Goal: Task Accomplishment & Management: Manage account settings

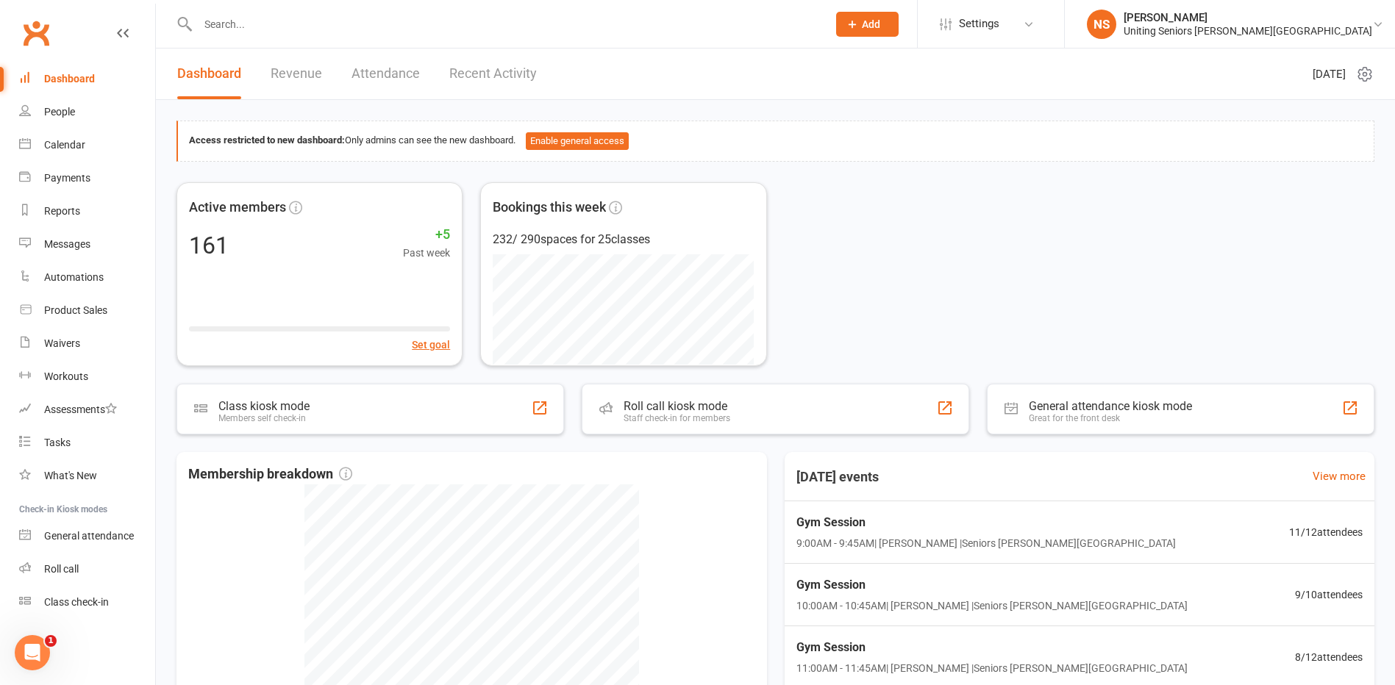
click at [235, 26] on input "text" at bounding box center [504, 24] width 623 height 21
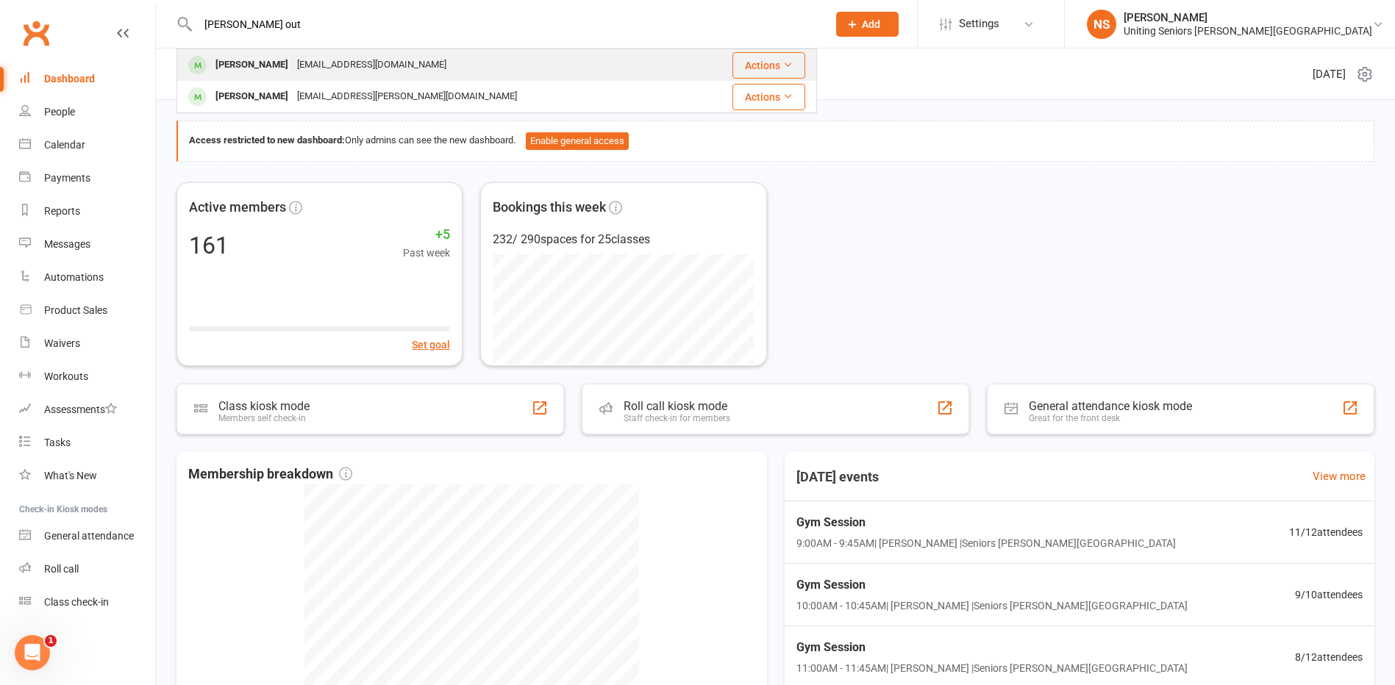
type input "lynee out"
click at [244, 68] on div "Lynne Outhred" at bounding box center [252, 64] width 82 height 21
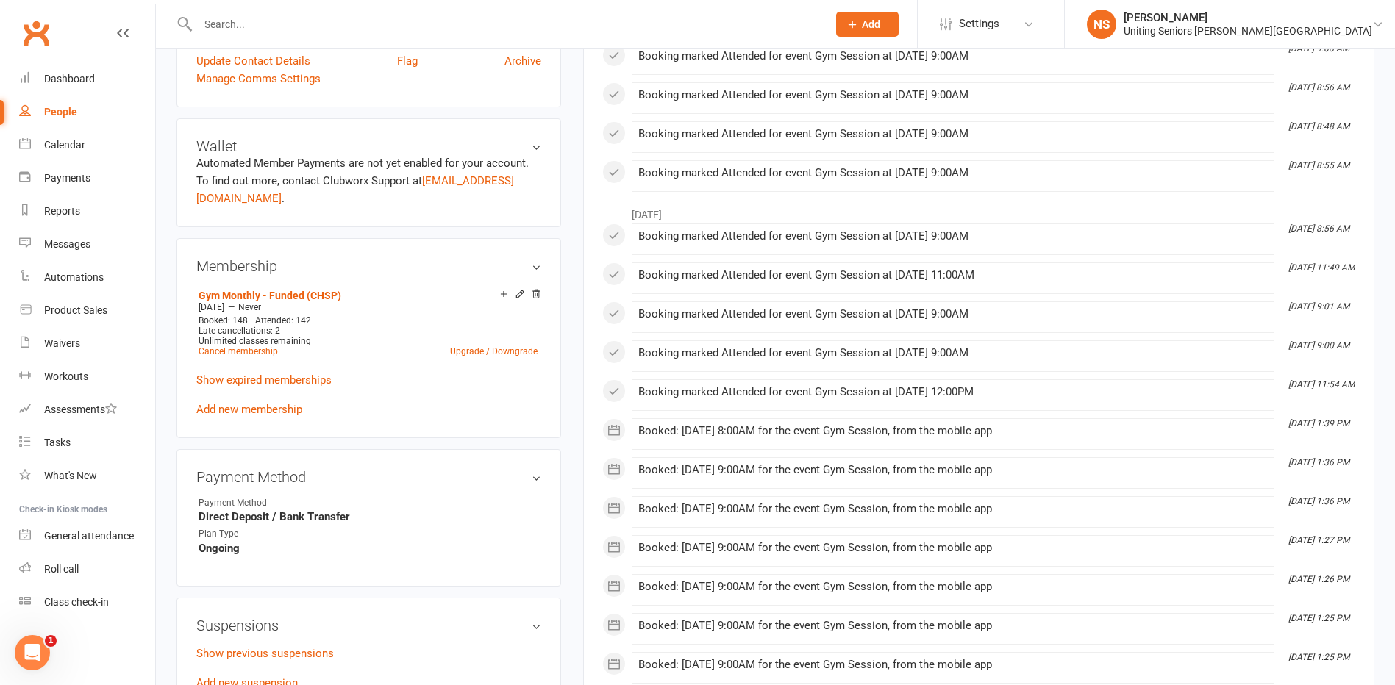
scroll to position [588, 0]
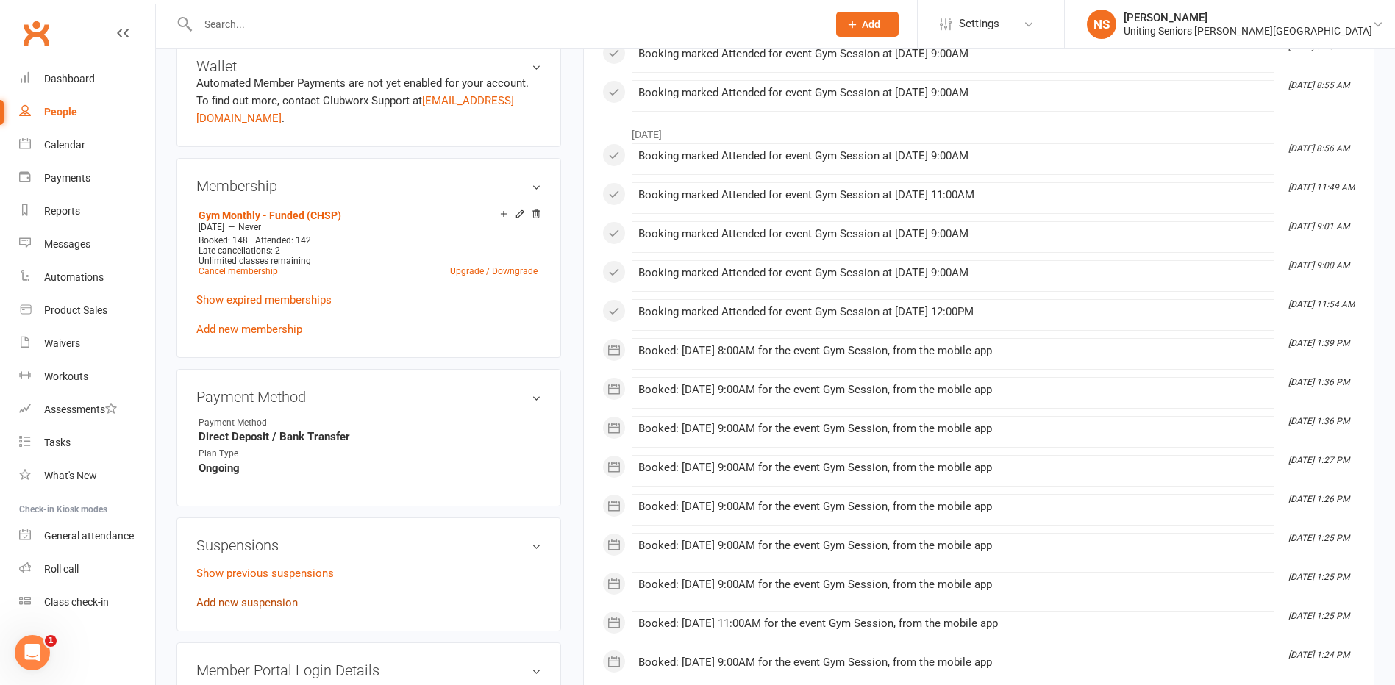
click at [204, 605] on link "Add new suspension" at bounding box center [246, 602] width 101 height 13
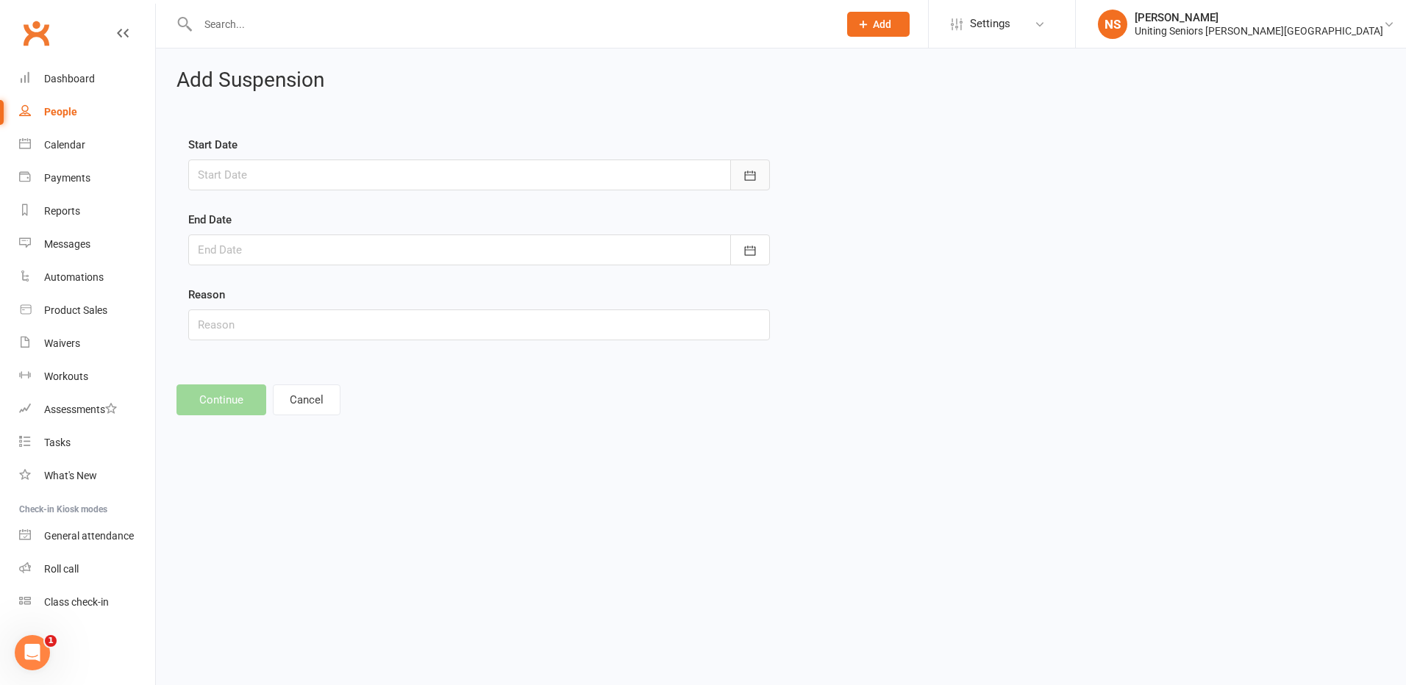
click at [754, 174] on icon "button" at bounding box center [750, 175] width 15 height 15
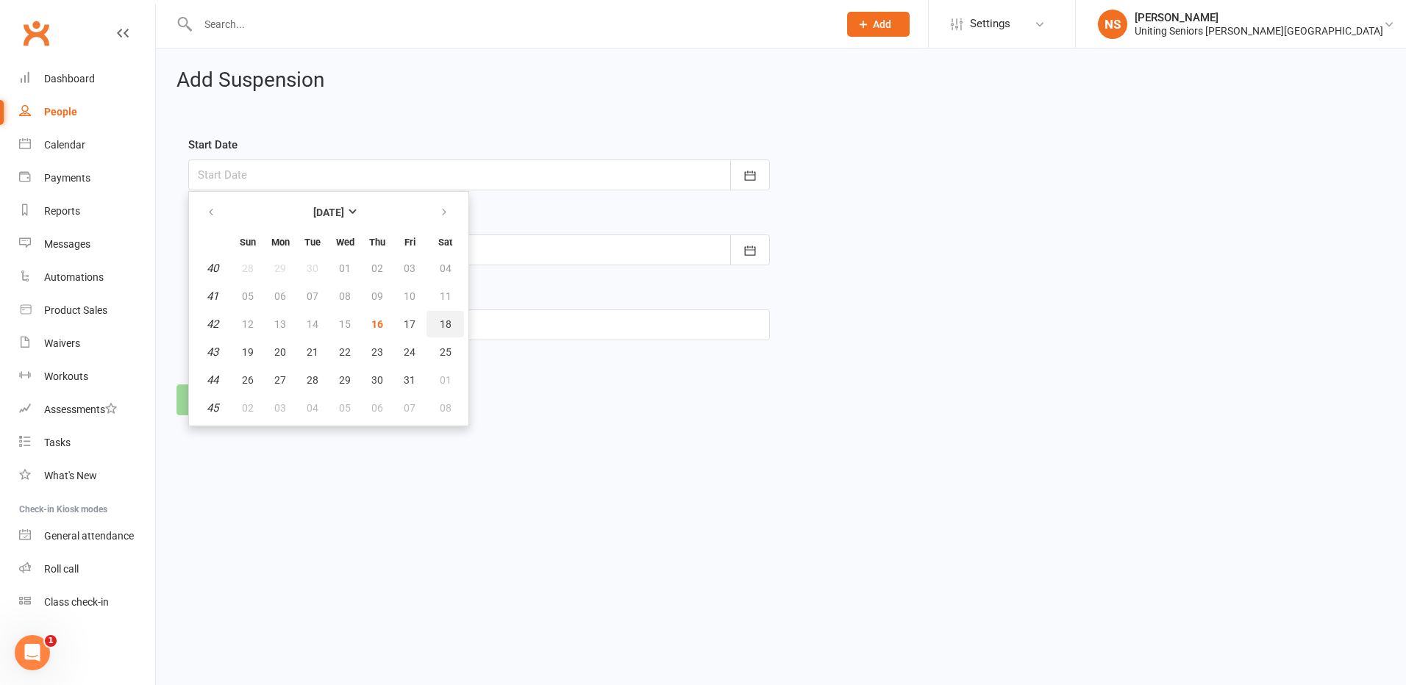
click at [456, 327] on button "18" at bounding box center [444, 324] width 37 height 26
type input "18 Oct 2025"
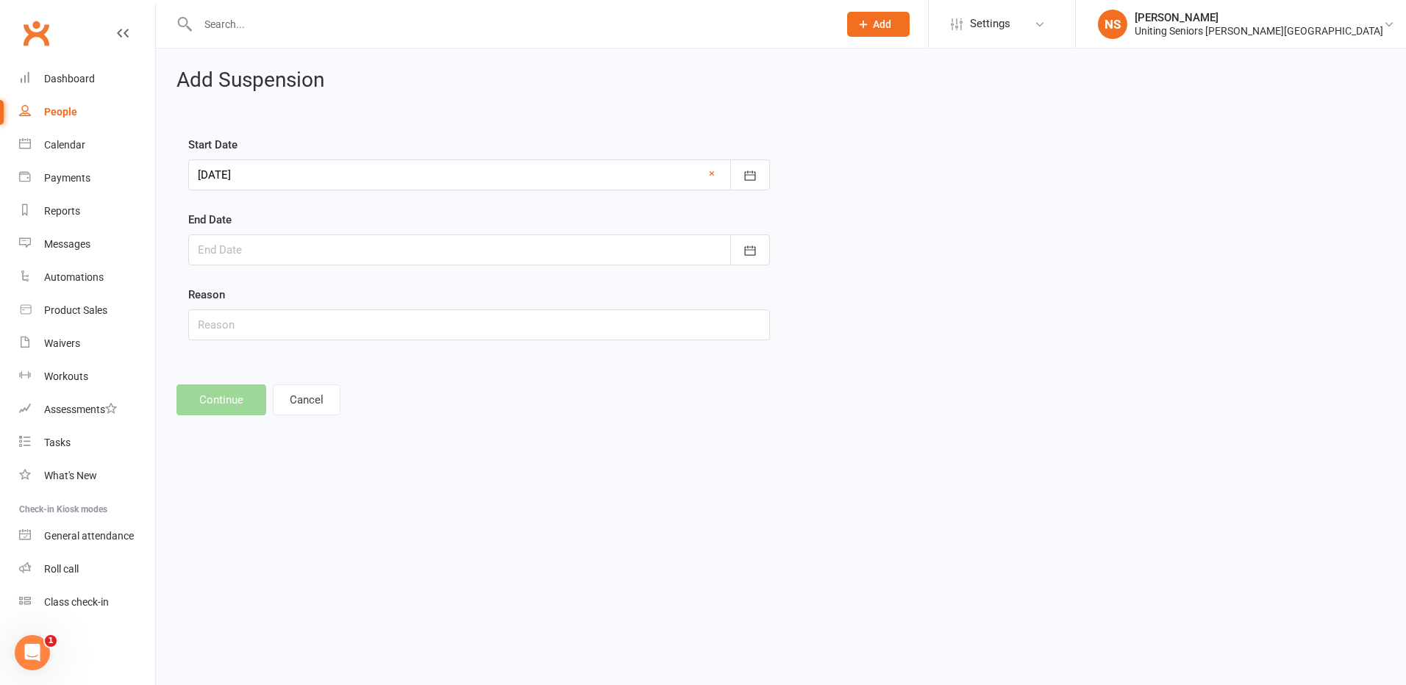
click at [227, 247] on div at bounding box center [479, 250] width 582 height 31
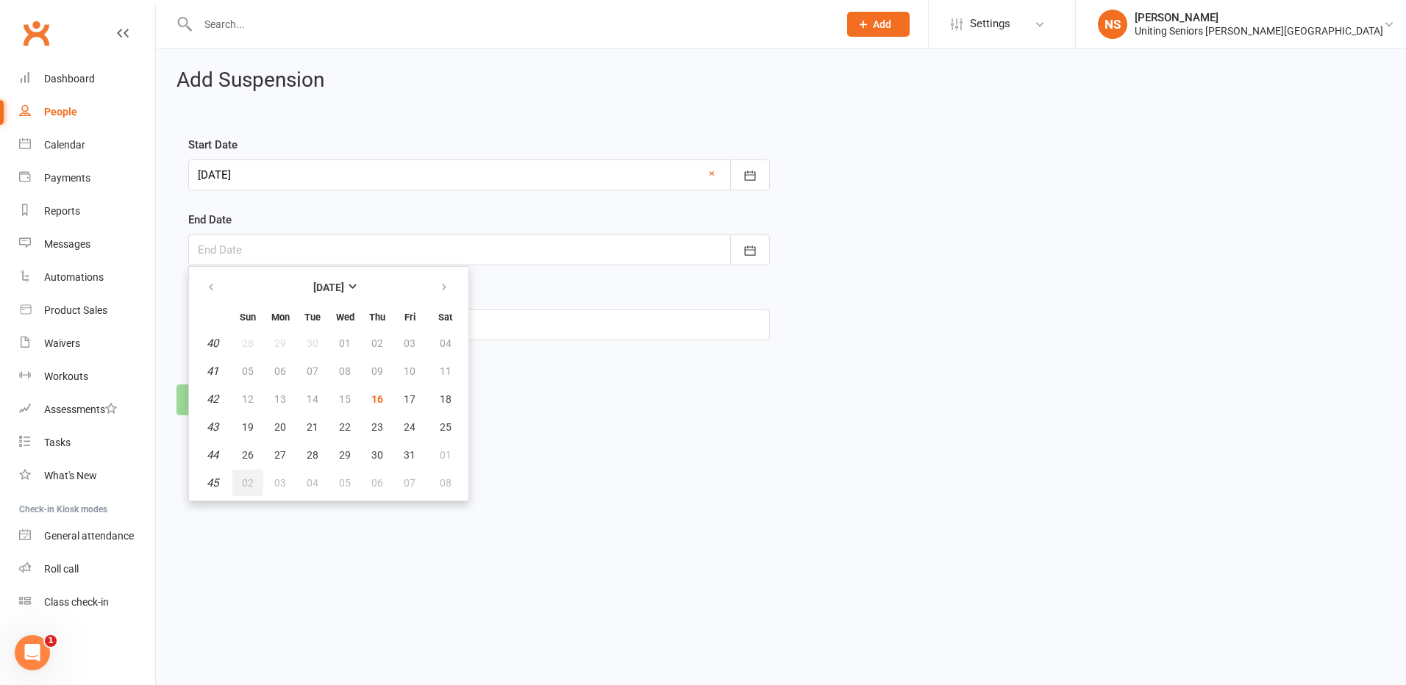
click at [246, 488] on span "02" at bounding box center [248, 483] width 12 height 12
type input "02 Nov 2025"
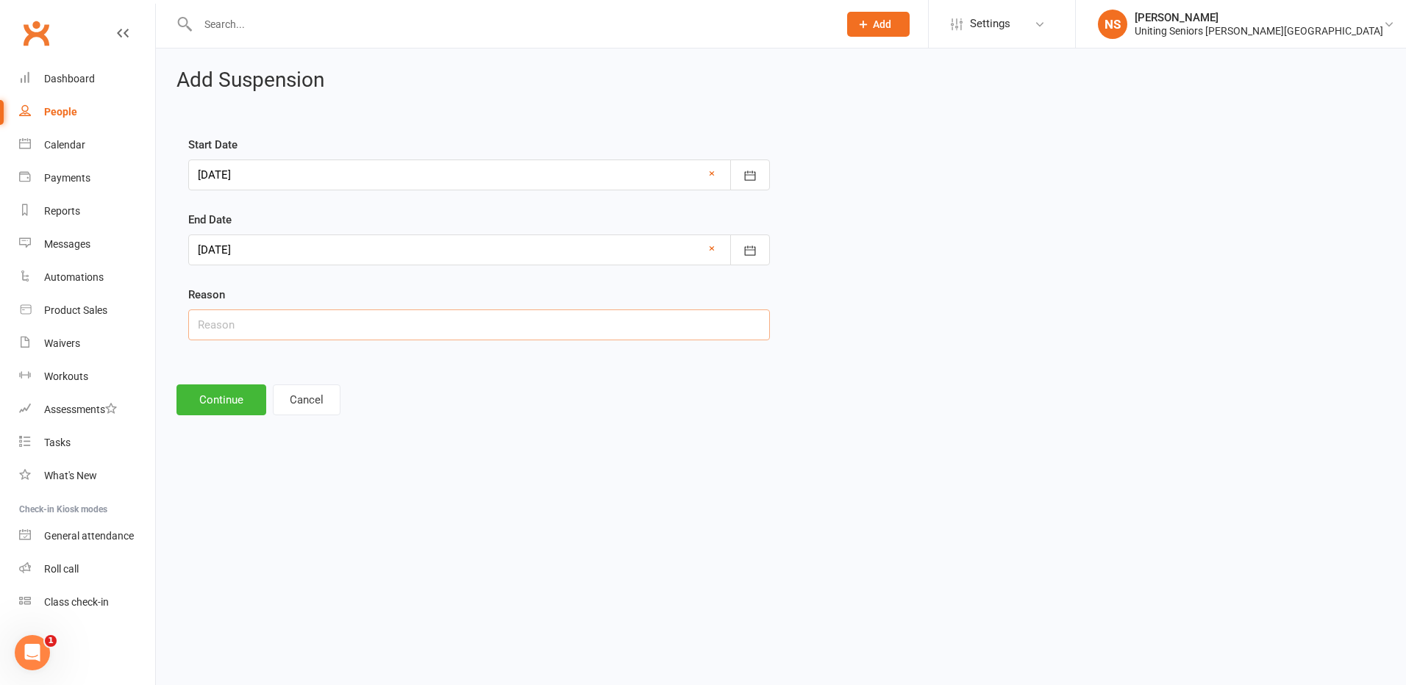
click at [214, 324] on input "text" at bounding box center [479, 325] width 582 height 31
type input "H"
type input "Leave"
click at [194, 399] on button "Continue" at bounding box center [221, 400] width 90 height 31
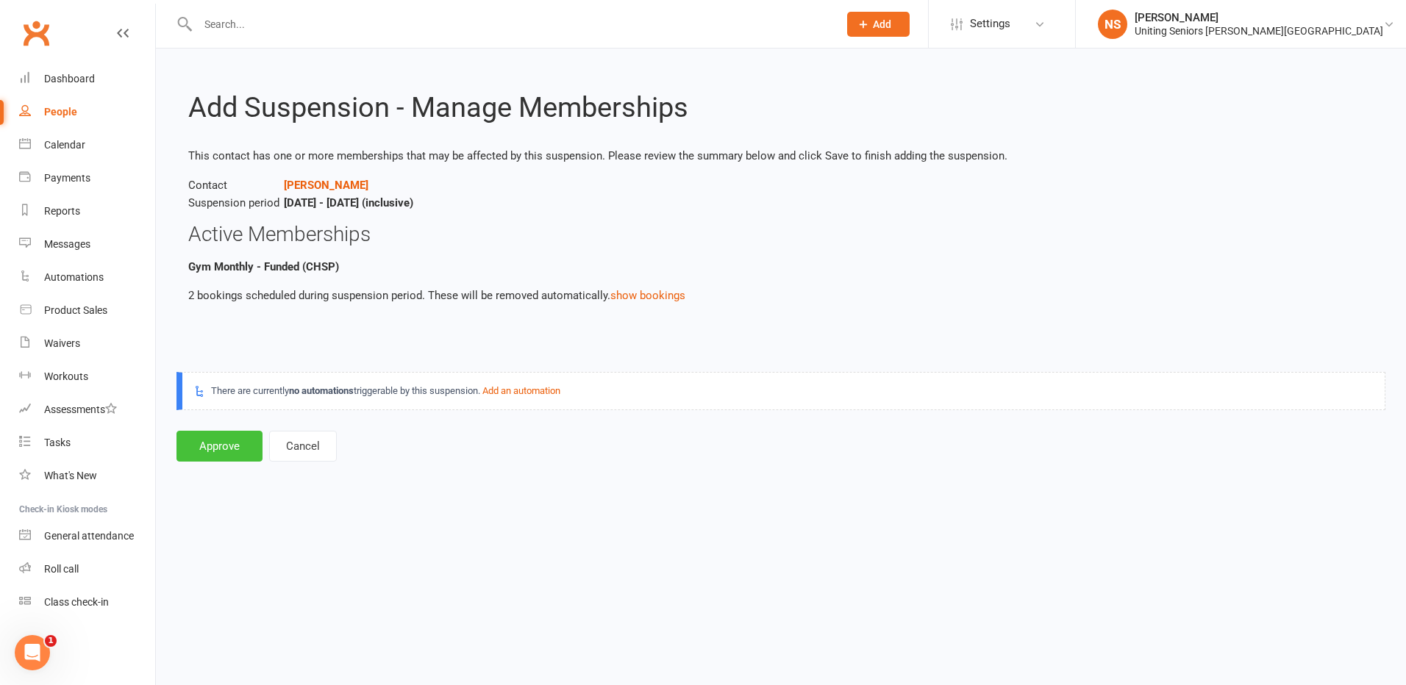
click at [232, 448] on button "Approve" at bounding box center [219, 446] width 86 height 31
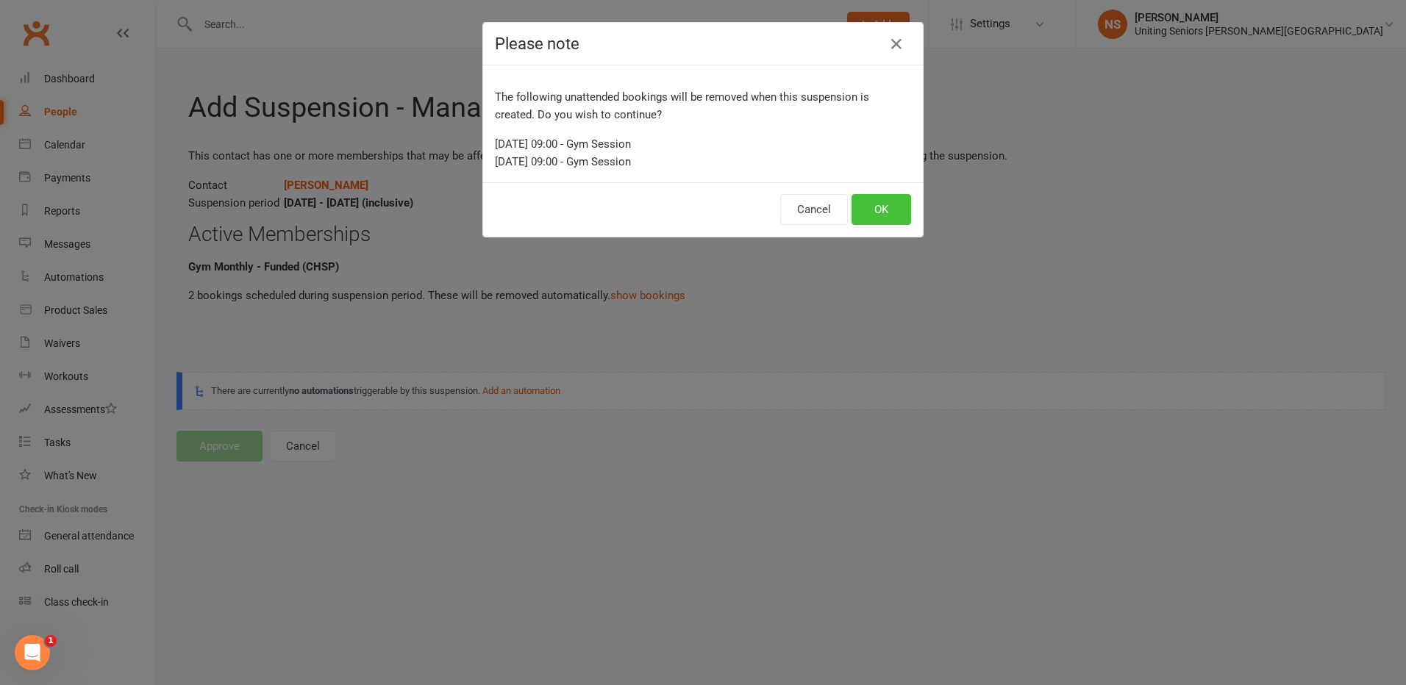
click at [878, 218] on button "OK" at bounding box center [881, 209] width 60 height 31
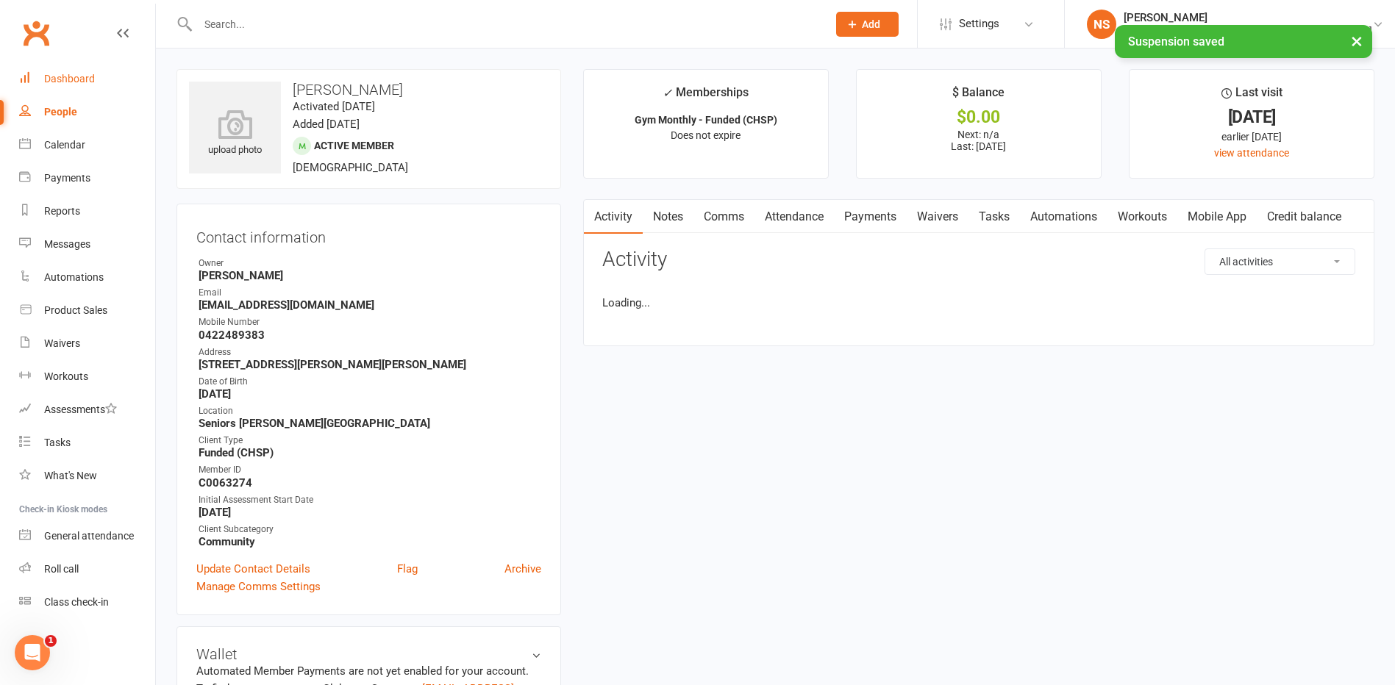
click at [60, 80] on div "Dashboard" at bounding box center [69, 79] width 51 height 12
